Goal: Task Accomplishment & Management: Complete application form

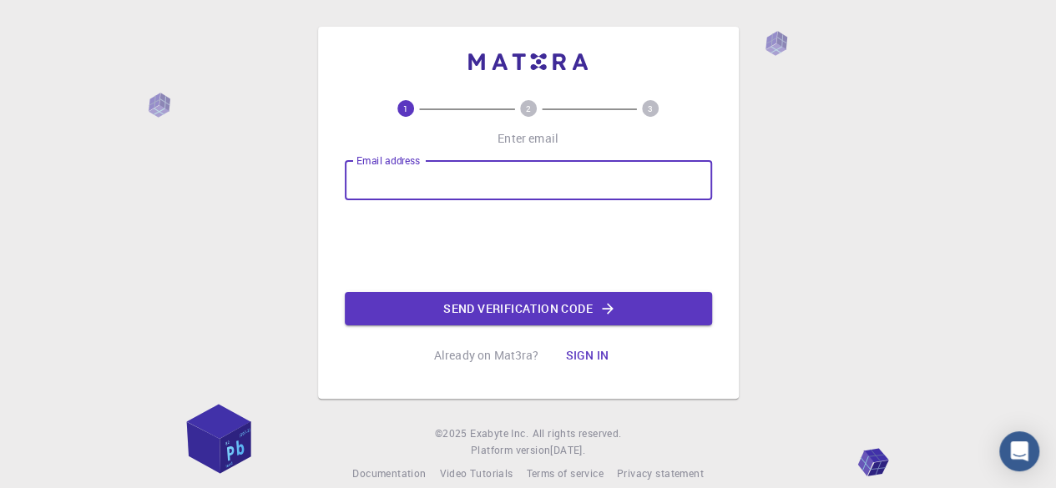
type input "[EMAIL_ADDRESS][DOMAIN_NAME]"
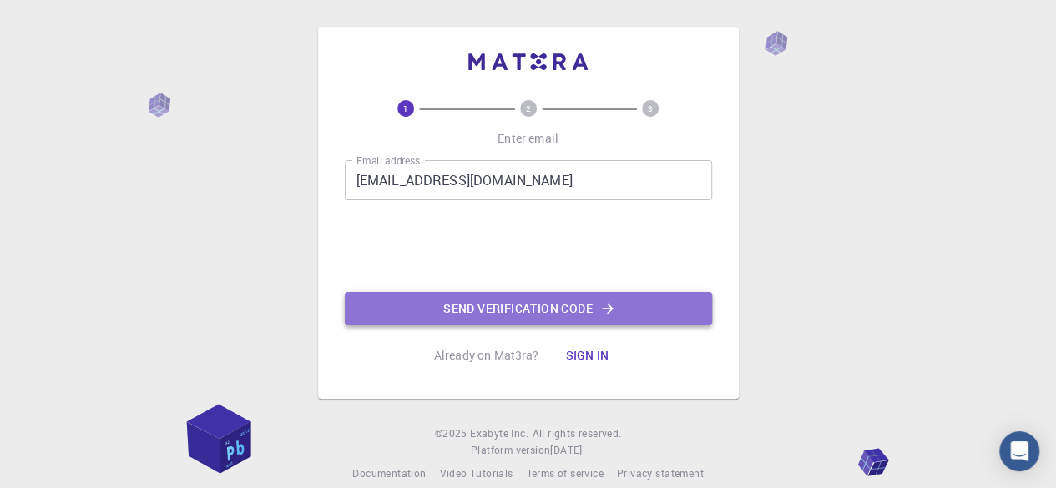
click at [511, 306] on button "Send verification code" at bounding box center [528, 308] width 367 height 33
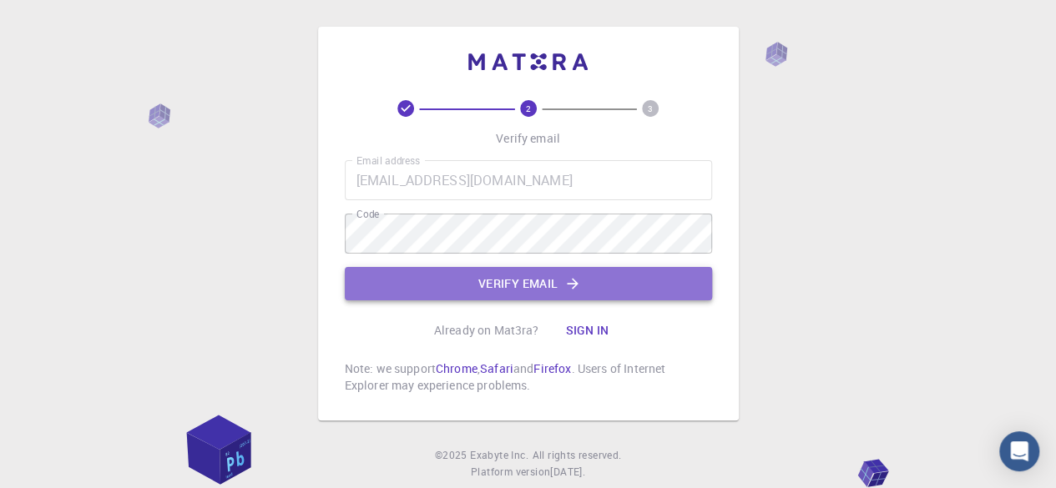
click at [548, 291] on button "Verify email" at bounding box center [528, 283] width 367 height 33
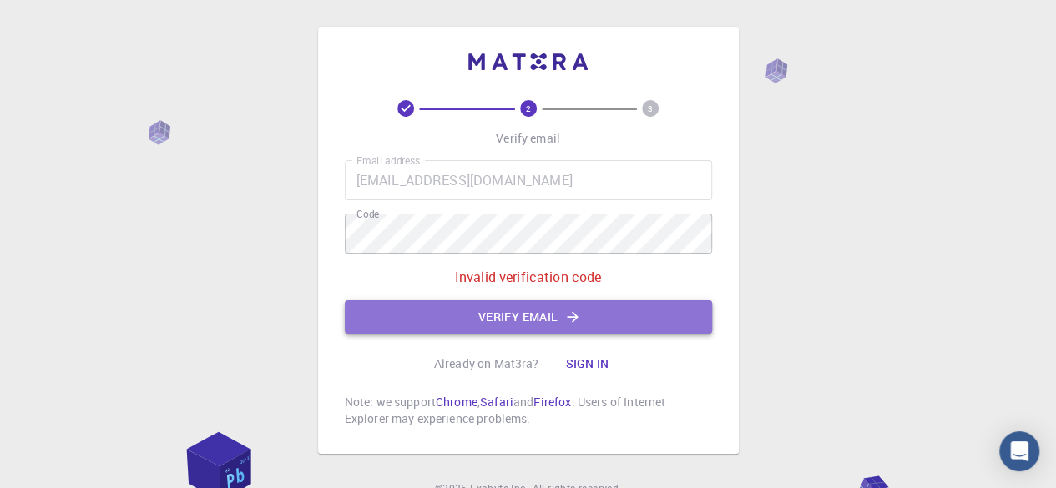
click at [437, 310] on button "Verify email" at bounding box center [528, 316] width 367 height 33
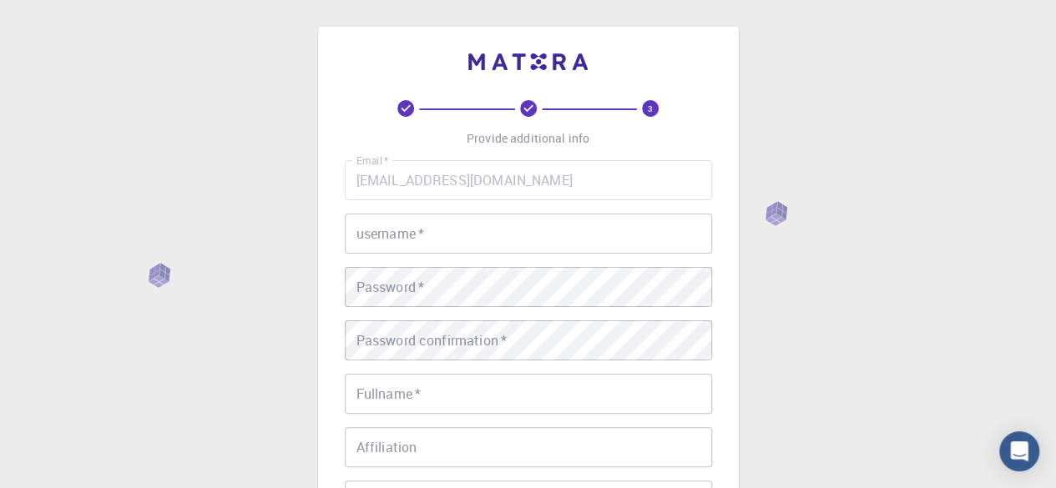
scroll to position [92, 0]
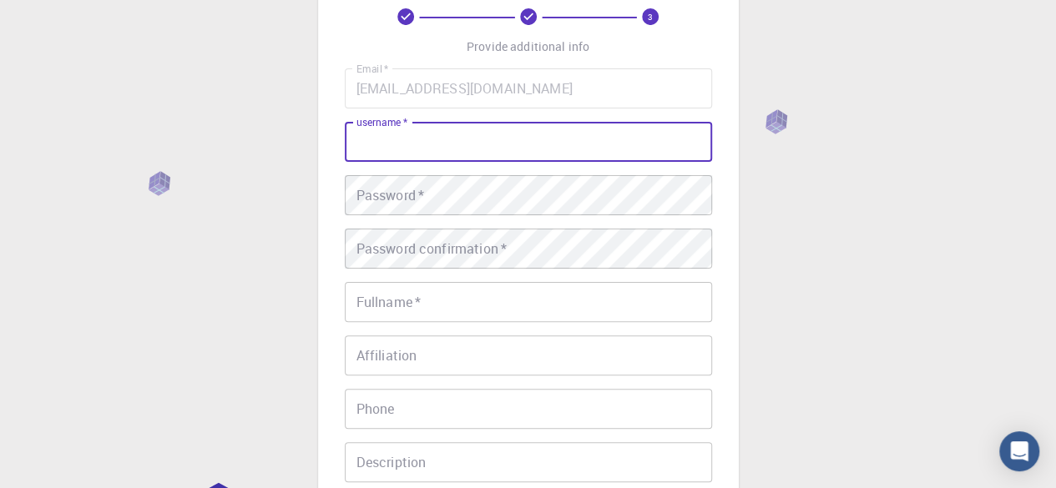
click at [473, 144] on input "username   *" at bounding box center [528, 142] width 367 height 40
click at [454, 129] on input "divyasri" at bounding box center [528, 142] width 367 height 40
type input "[PERSON_NAME]"
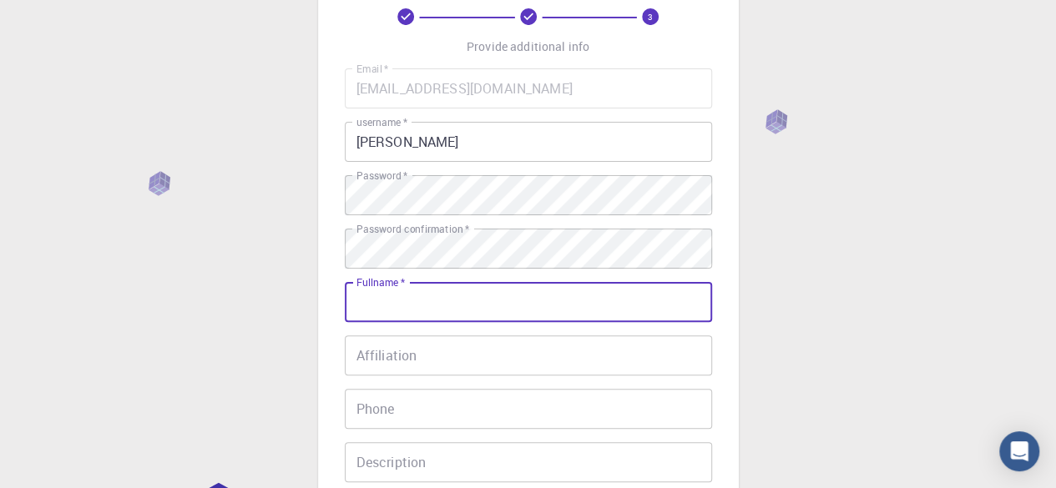
click at [479, 302] on input "Fullname   *" at bounding box center [528, 302] width 367 height 40
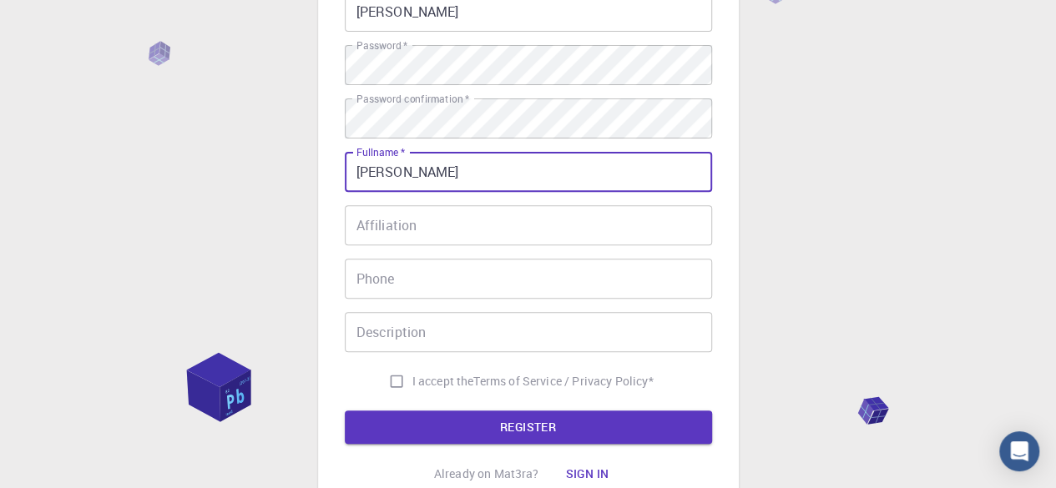
scroll to position [230, 0]
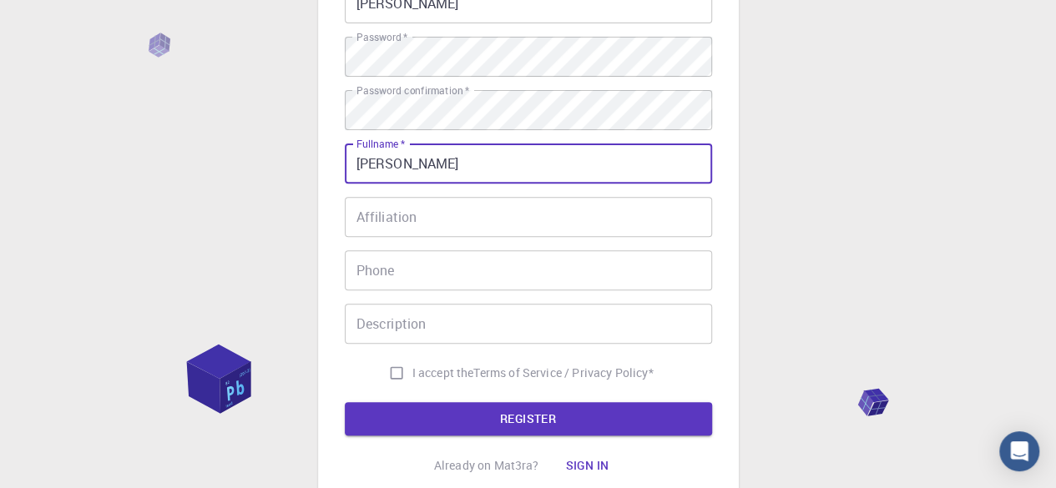
type input "[PERSON_NAME]"
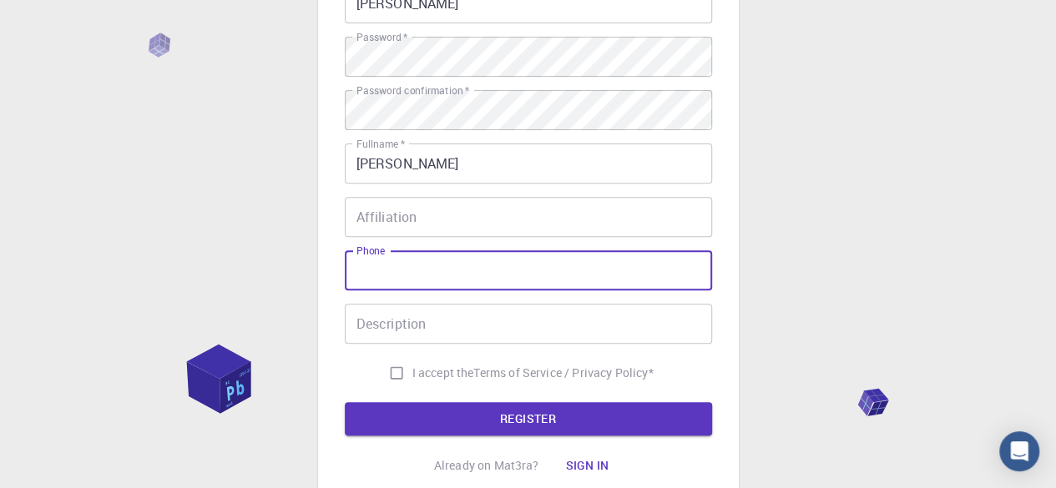
click at [483, 265] on input "Phone" at bounding box center [528, 270] width 367 height 40
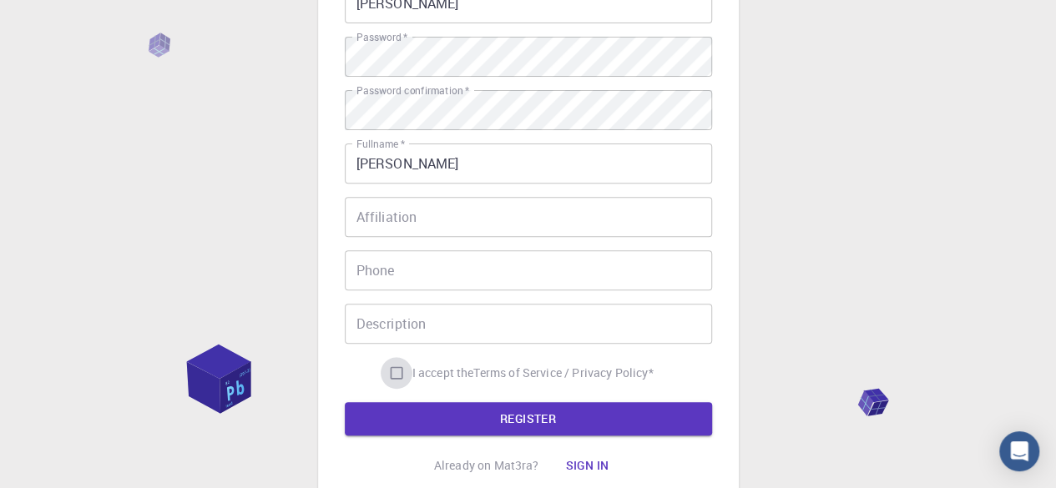
click at [394, 375] on input "I accept the Terms of Service / Privacy Policy *" at bounding box center [397, 373] width 32 height 32
checkbox input "true"
click at [431, 424] on button "REGISTER" at bounding box center [528, 418] width 367 height 33
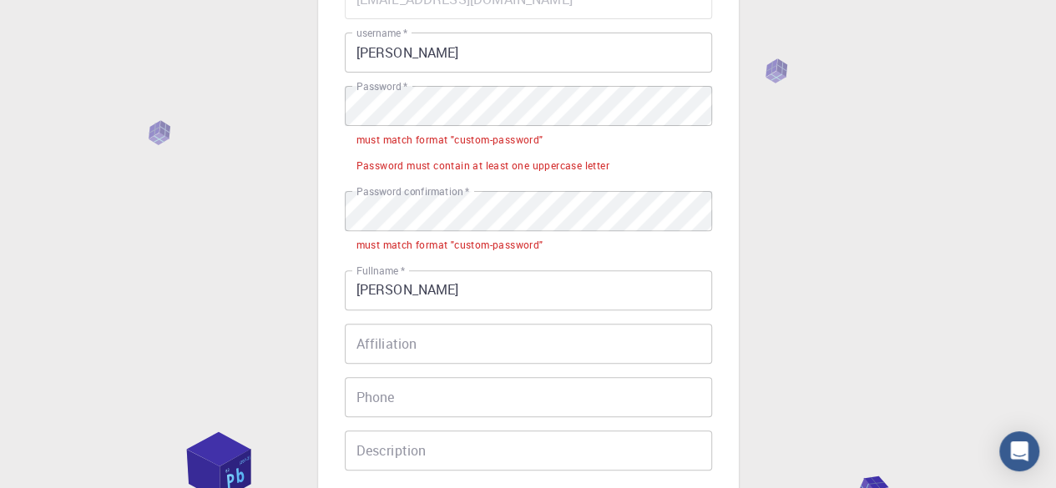
scroll to position [174, 0]
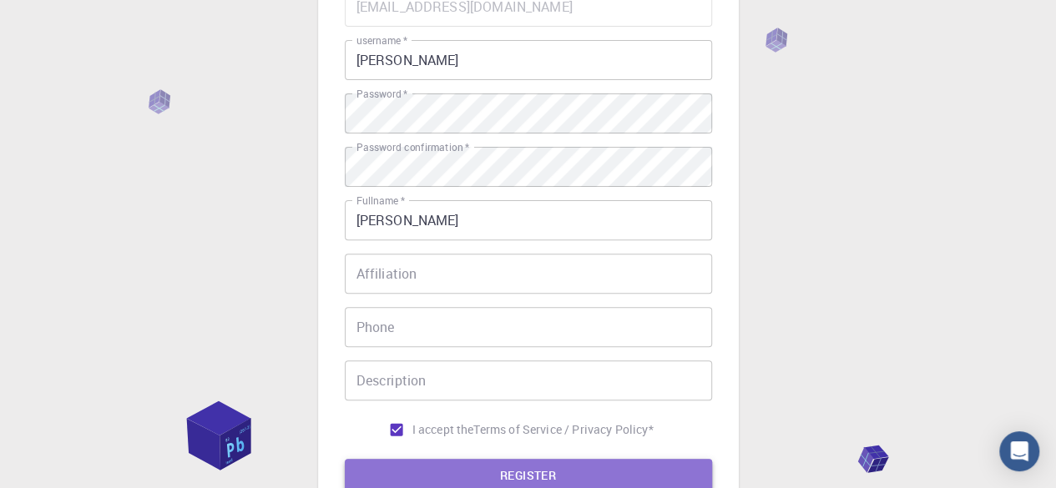
click at [566, 467] on button "REGISTER" at bounding box center [528, 475] width 367 height 33
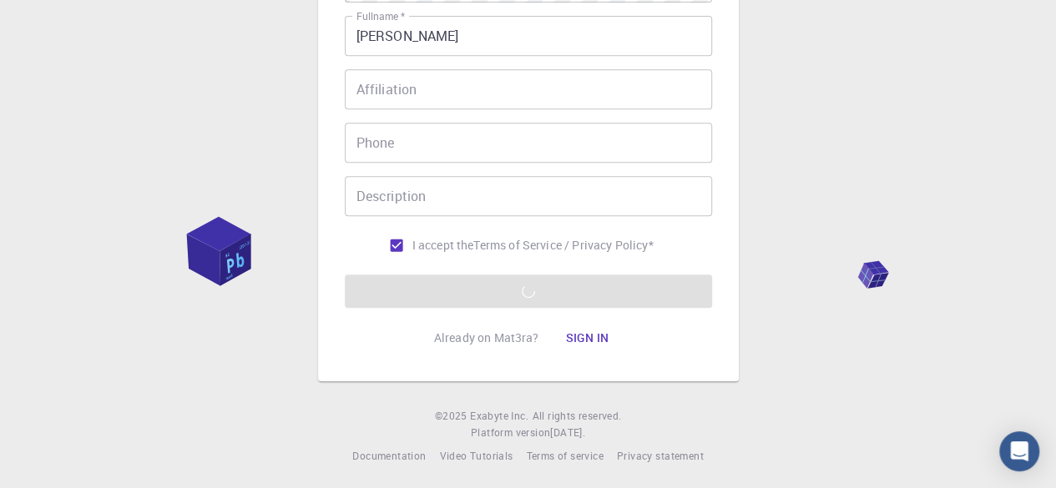
scroll to position [362, 0]
